Goal: Communication & Community: Connect with others

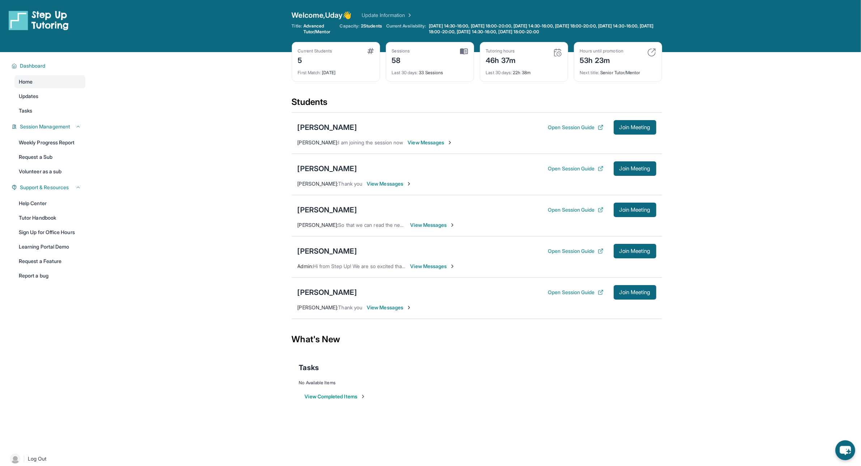
click at [401, 186] on span "View Messages" at bounding box center [389, 183] width 45 height 7
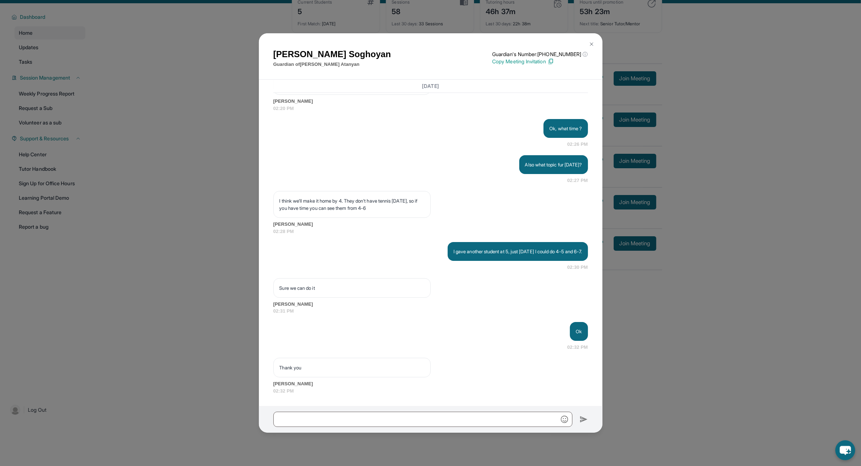
scroll to position [52, 0]
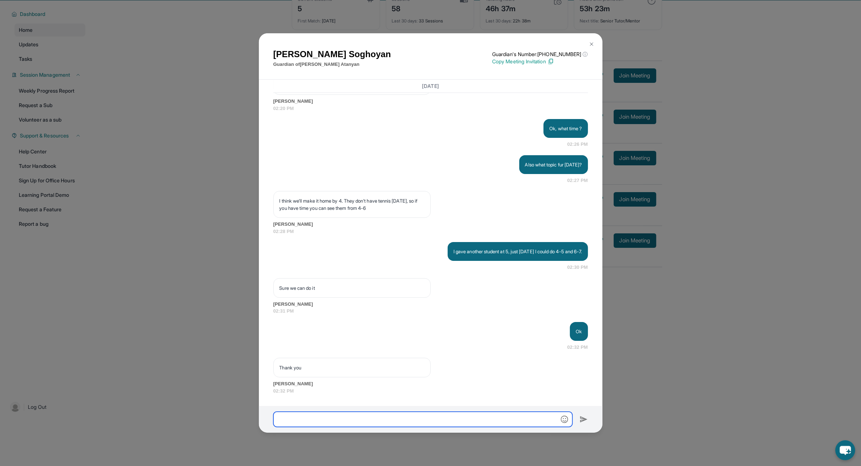
click at [366, 420] on input "text" at bounding box center [422, 419] width 299 height 15
type input "**********"
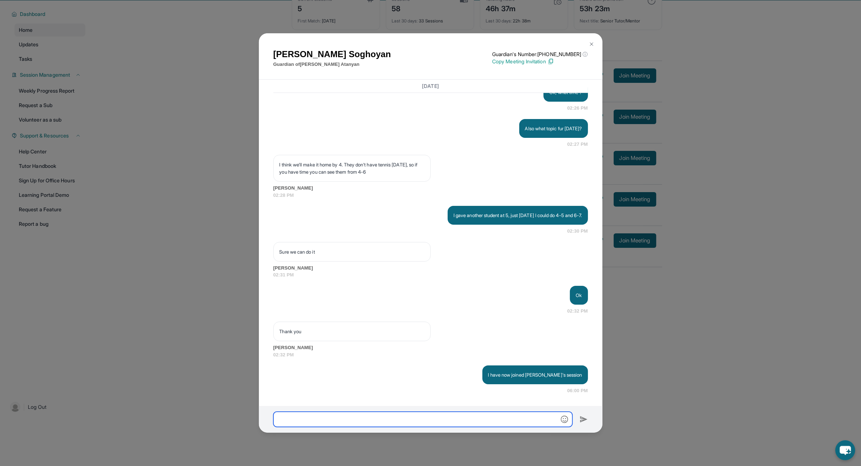
scroll to position [8319, 0]
click at [592, 42] on img at bounding box center [592, 44] width 6 height 6
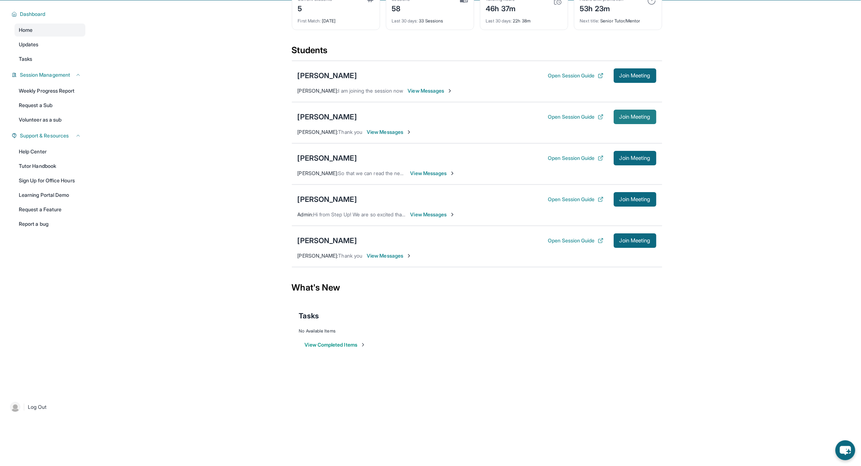
click at [636, 115] on span "Join Meeting" at bounding box center [635, 117] width 31 height 4
click at [393, 132] on span "View Messages" at bounding box center [389, 131] width 45 height 7
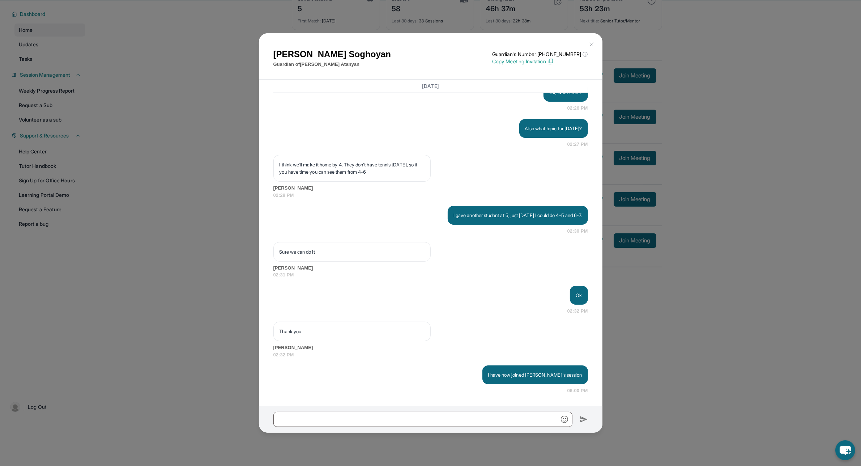
click at [590, 42] on img at bounding box center [592, 44] width 6 height 6
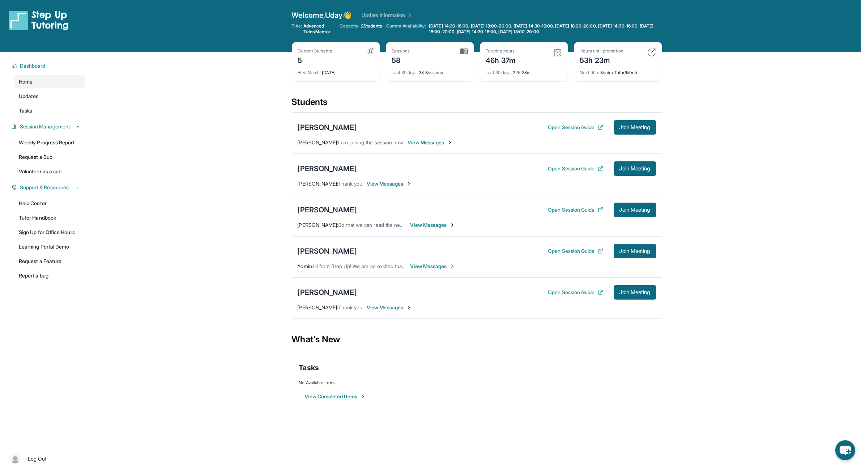
click at [540, 73] on div "Last 30 days : 22h 38m" at bounding box center [524, 70] width 76 height 10
